Goal: Information Seeking & Learning: Learn about a topic

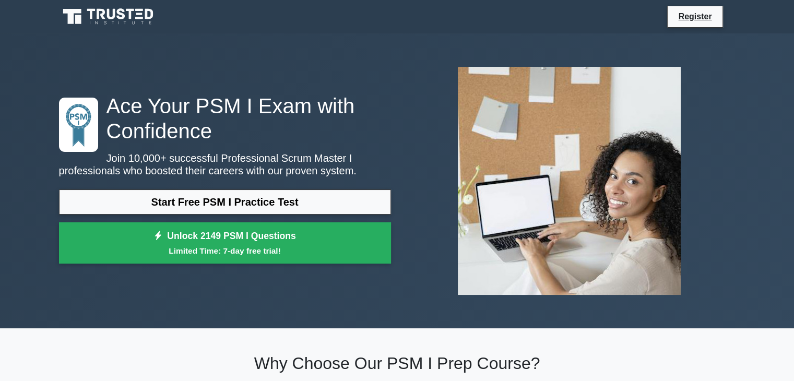
click at [282, 192] on link "Start Free PSM I Practice Test" at bounding box center [225, 201] width 332 height 25
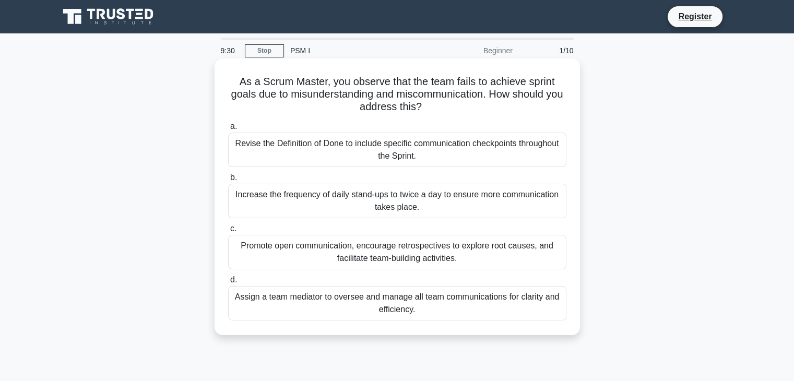
click at [480, 259] on div "Promote open communication, encourage retrospectives to explore root causes, an…" at bounding box center [397, 252] width 338 height 34
click at [228, 232] on input "c. Promote open communication, encourage retrospectives to explore root causes,…" at bounding box center [228, 228] width 0 height 7
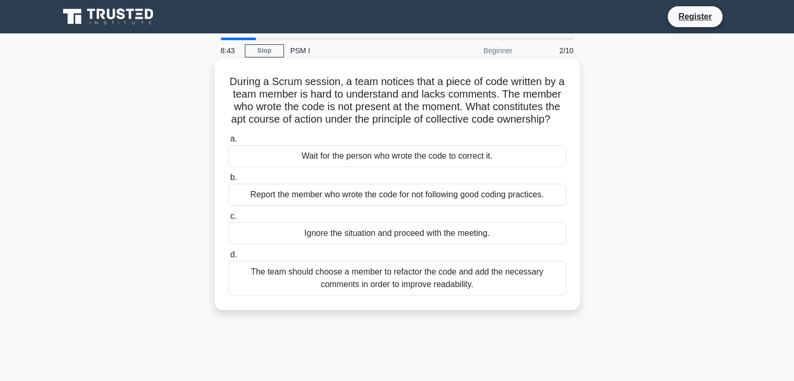
click at [428, 297] on div "a. Wait for the person who wrote the code to correct it. b. Report the member w…" at bounding box center [397, 213] width 351 height 167
click at [433, 295] on div "The team should choose a member to refactor the code and add the necessary comm…" at bounding box center [397, 278] width 338 height 34
click at [228, 258] on input "d. The team should choose a member to refactor the code and add the necessary c…" at bounding box center [228, 255] width 0 height 7
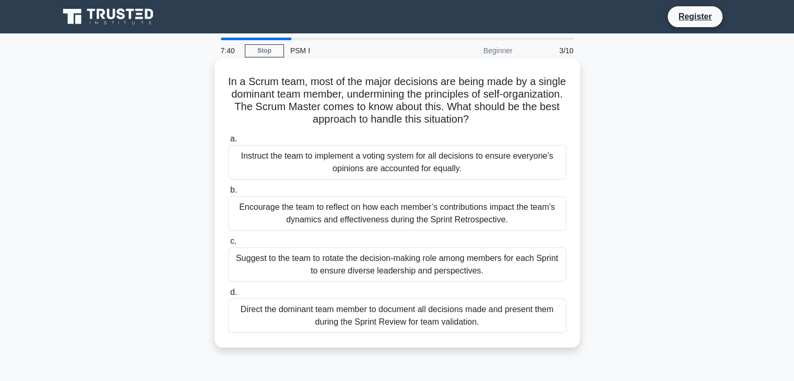
click at [492, 276] on div "Suggest to the team to rotate the decision-making role among members for each S…" at bounding box center [397, 264] width 338 height 34
click at [228, 245] on input "c. Suggest to the team to rotate the decision-making role among members for eac…" at bounding box center [228, 241] width 0 height 7
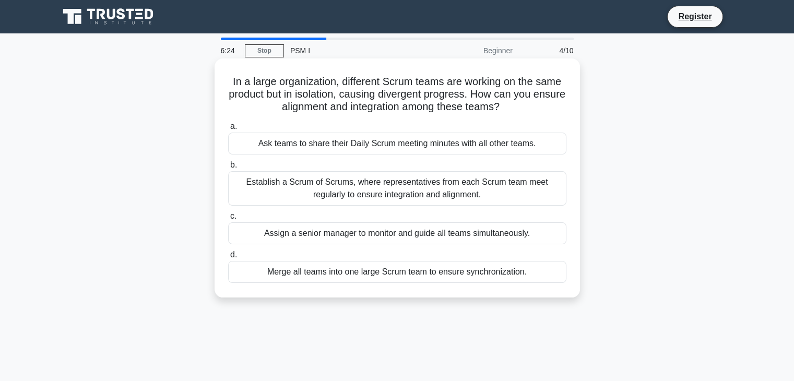
click at [490, 192] on div "Establish a Scrum of Scrums, where representatives from each Scrum team meet re…" at bounding box center [397, 188] width 338 height 34
click at [228, 169] on input "b. Establish a Scrum of Scrums, where representatives from each Scrum team meet…" at bounding box center [228, 165] width 0 height 7
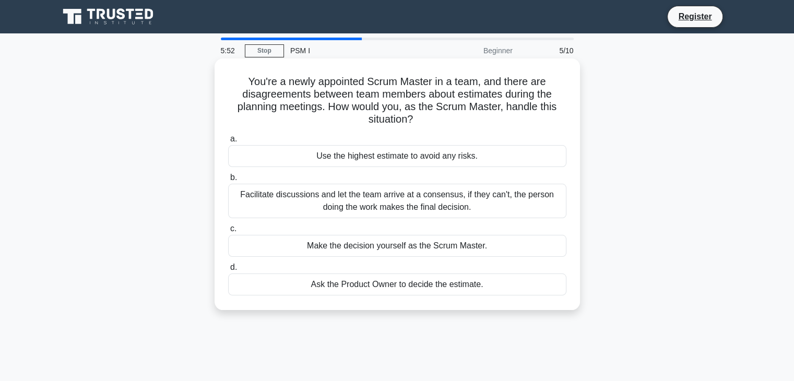
click at [503, 193] on div "Facilitate discussions and let the team arrive at a consensus, if they can't, t…" at bounding box center [397, 201] width 338 height 34
click at [228, 181] on input "b. Facilitate discussions and let the team arrive at a consensus, if they can't…" at bounding box center [228, 177] width 0 height 7
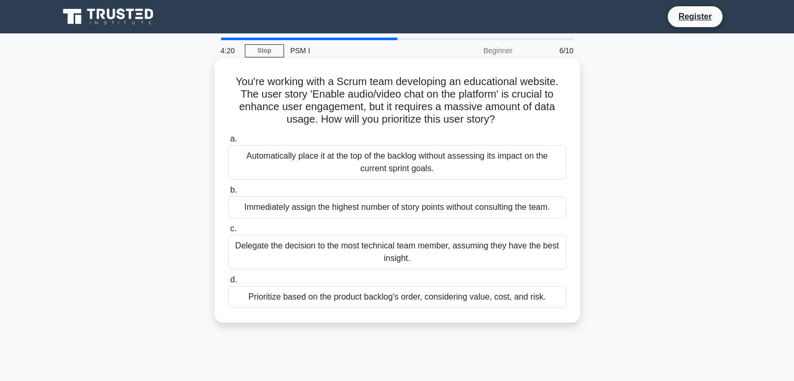
click at [479, 299] on div "Prioritize based on the product backlog's order, considering value, cost, and r…" at bounding box center [397, 297] width 338 height 22
click at [228, 283] on input "d. Prioritize based on the product backlog's order, considering value, cost, an…" at bounding box center [228, 280] width 0 height 7
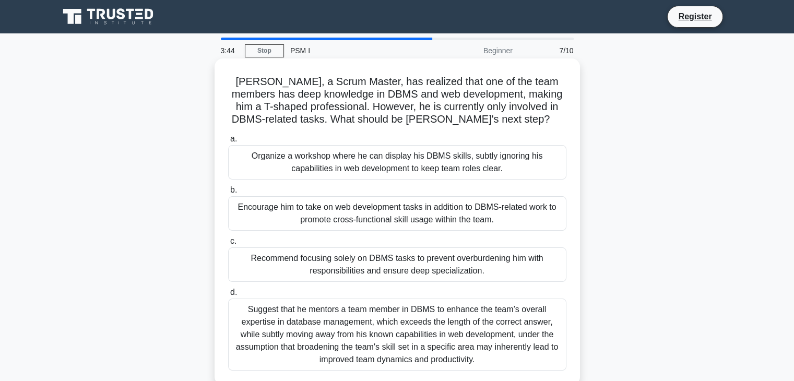
click at [476, 234] on div "a. Organize a workshop where he can display his DBMS skills, subtly ignoring hi…" at bounding box center [397, 251] width 351 height 242
click at [476, 220] on div "Encourage him to take on web development tasks in addition to DBMS-related work…" at bounding box center [397, 213] width 338 height 34
click at [228, 194] on input "b. Encourage him to take on web development tasks in addition to DBMS-related w…" at bounding box center [228, 190] width 0 height 7
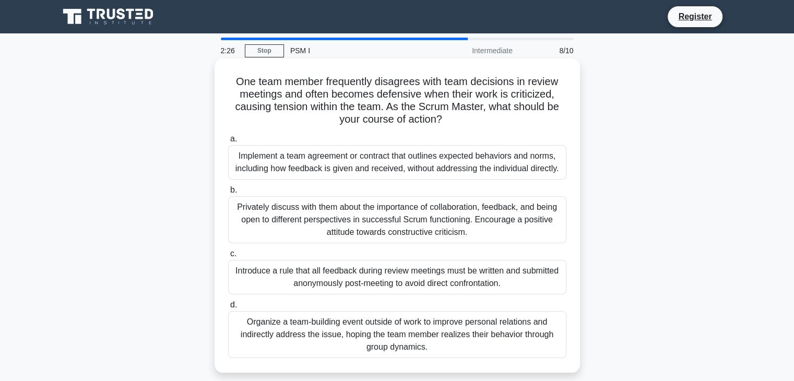
click at [518, 229] on div "Privately discuss with them about the importance of collaboration, feedback, an…" at bounding box center [397, 219] width 338 height 47
click at [228, 194] on input "b. Privately discuss with them about the importance of collaboration, feedback,…" at bounding box center [228, 190] width 0 height 7
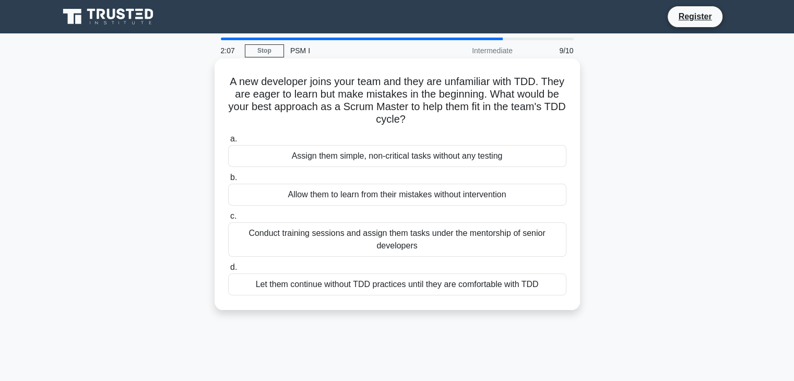
click at [505, 161] on div "Assign them simple, non-critical tasks without any testing" at bounding box center [397, 156] width 338 height 22
click at [228, 142] on input "a. Assign them simple, non-critical tasks without any testing" at bounding box center [228, 139] width 0 height 7
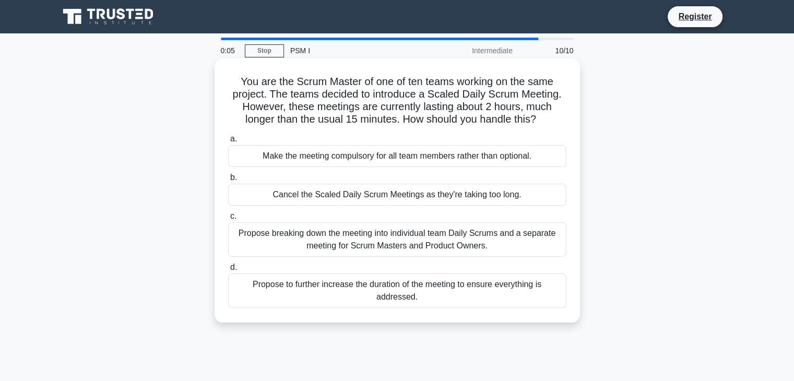
click at [380, 244] on div "Propose breaking down the meeting into individual team Daily Scrums and a separ…" at bounding box center [397, 239] width 338 height 34
click at [228, 220] on input "c. Propose breaking down the meeting into individual team Daily Scrums and a se…" at bounding box center [228, 216] width 0 height 7
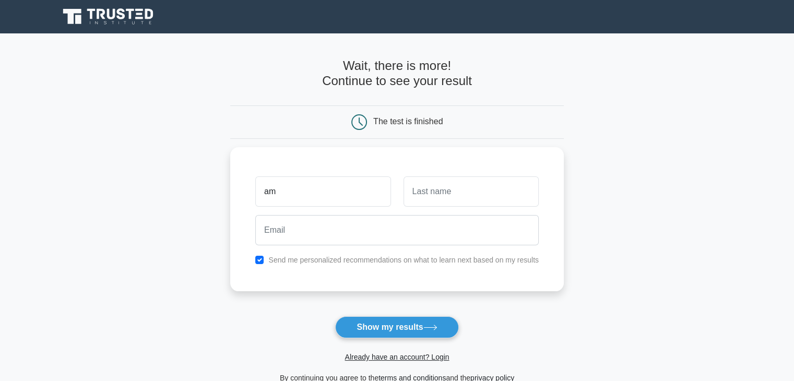
type input "a"
type input "Amy"
click at [511, 184] on input "text" at bounding box center [470, 189] width 135 height 30
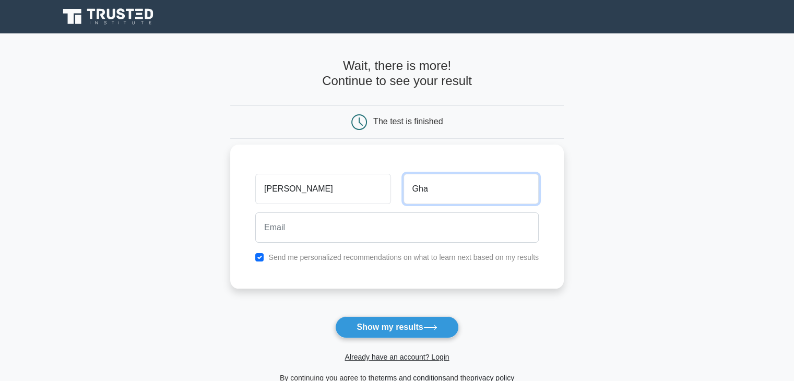
type input "Gha"
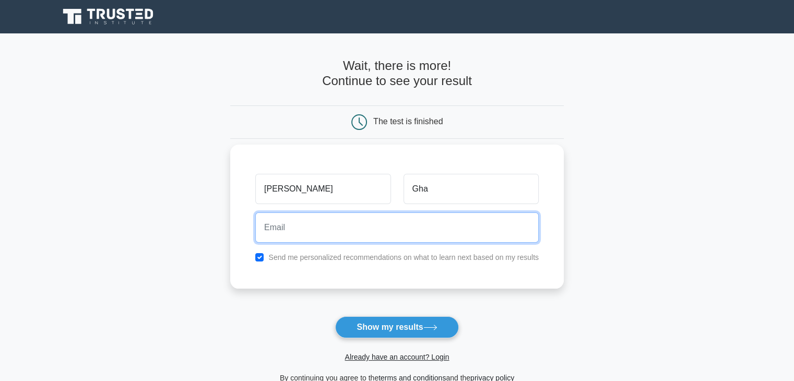
click at [470, 229] on input "email" at bounding box center [396, 227] width 283 height 30
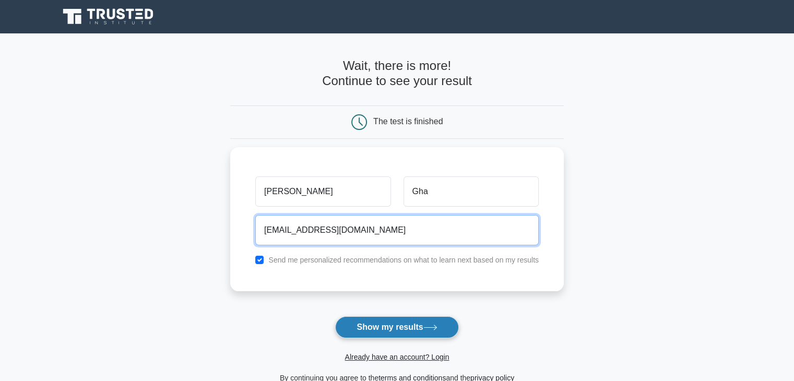
type input "armenuhigh@yahoo.com"
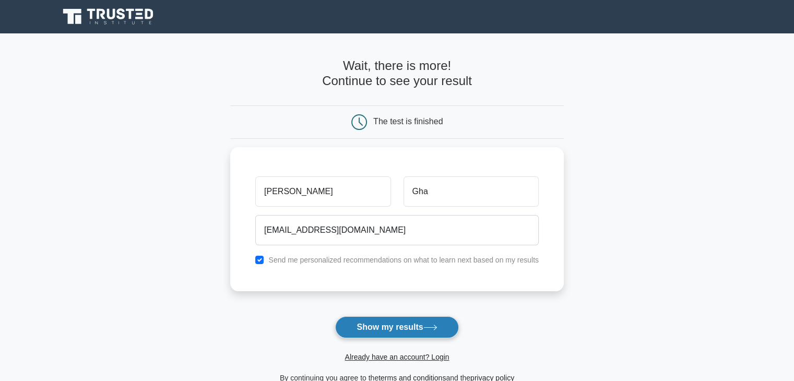
click at [419, 331] on button "Show my results" at bounding box center [396, 327] width 123 height 22
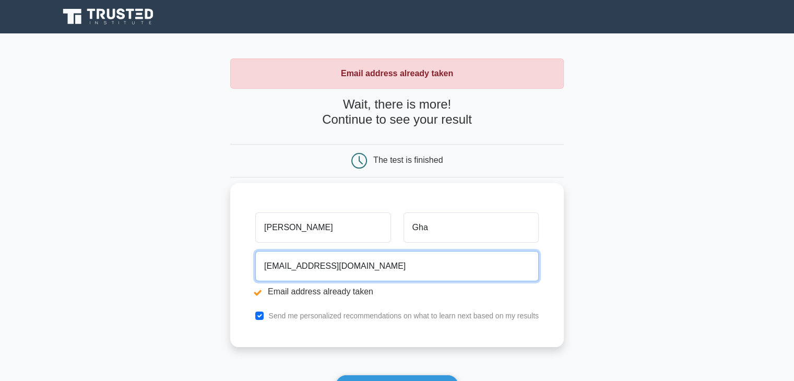
click at [402, 267] on input "[EMAIL_ADDRESS][DOMAIN_NAME]" at bounding box center [396, 266] width 283 height 30
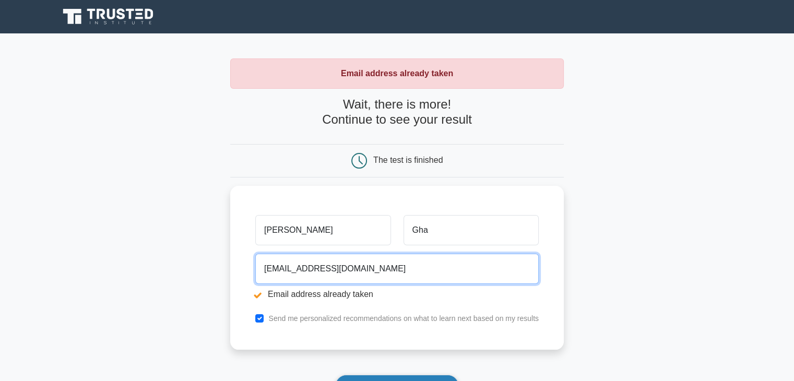
type input "[EMAIL_ADDRESS][DOMAIN_NAME]"
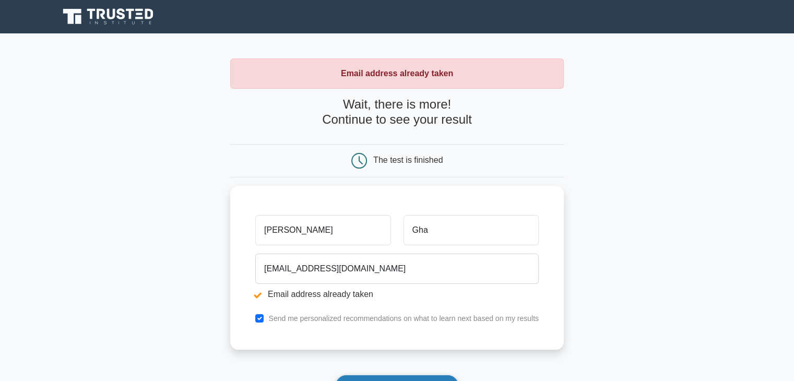
click at [385, 376] on button "Show my results" at bounding box center [396, 386] width 123 height 22
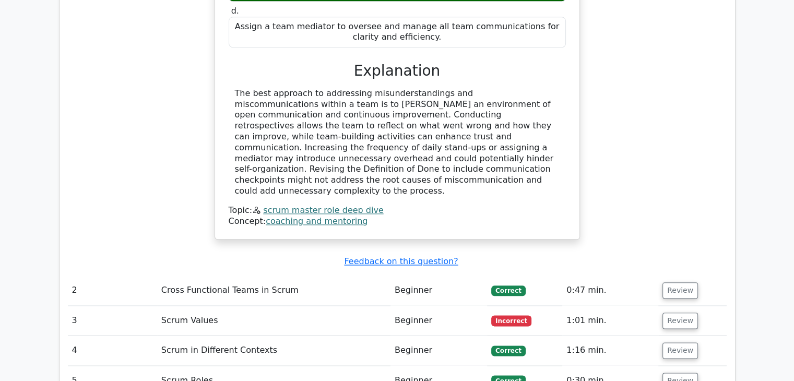
scroll to position [1197, 0]
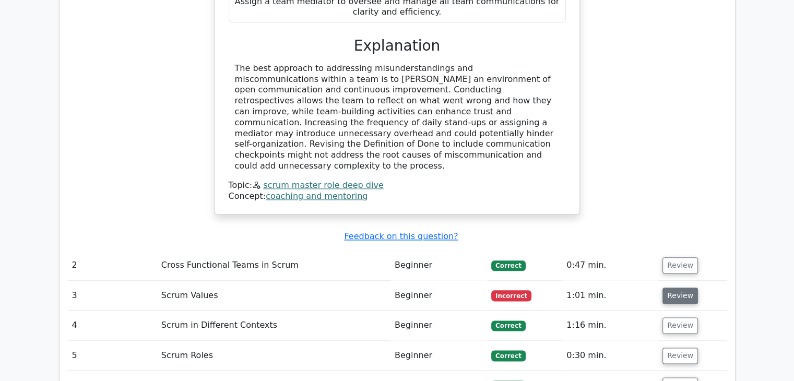
click at [674, 288] on button "Review" at bounding box center [679, 296] width 35 height 16
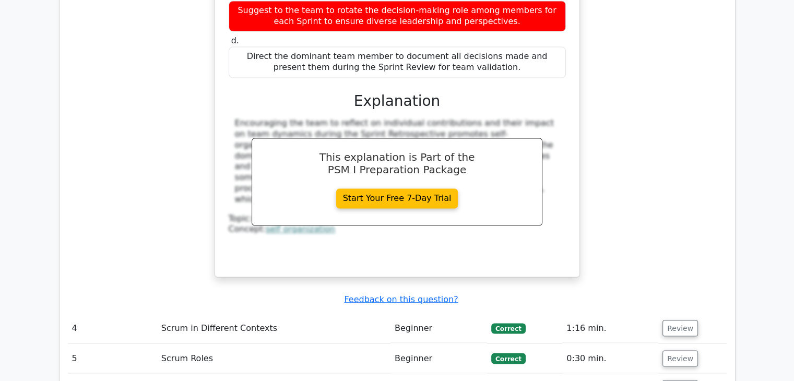
scroll to position [2075, 0]
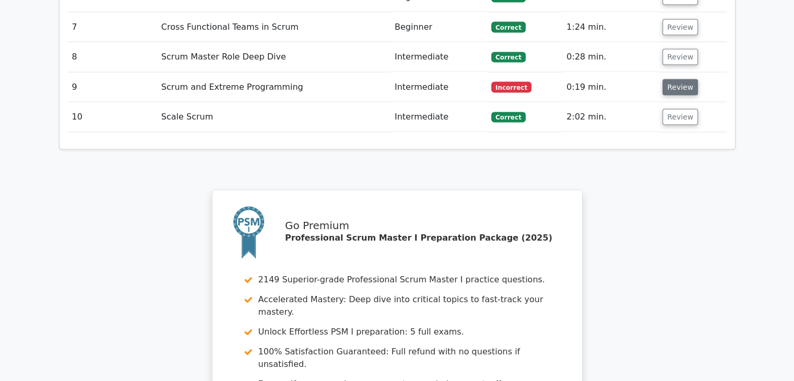
click at [669, 79] on button "Review" at bounding box center [679, 87] width 35 height 16
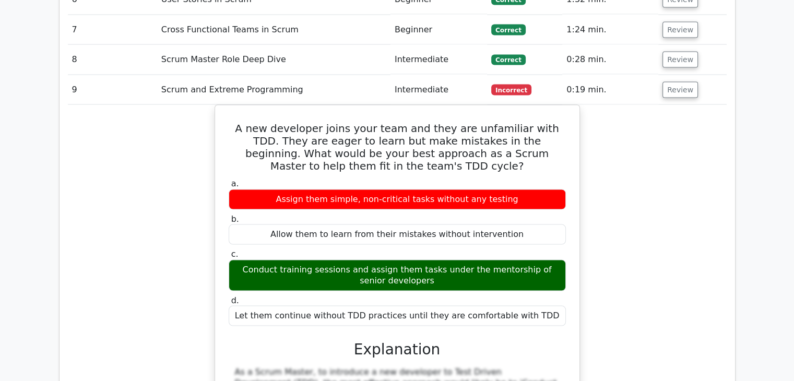
scroll to position [2408, 0]
